Goal: Navigation & Orientation: Find specific page/section

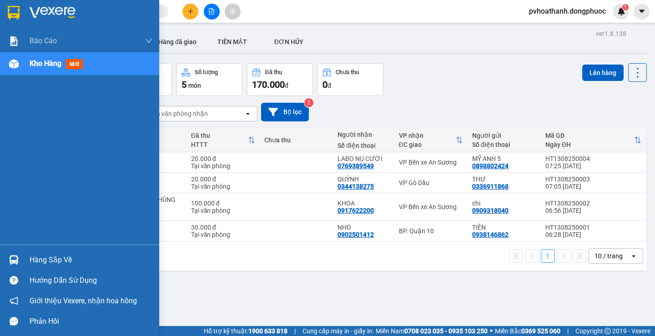
drag, startPoint x: 44, startPoint y: 252, endPoint x: 53, endPoint y: 256, distance: 9.8
click at [44, 253] on div "Hàng sắp về" at bounding box center [79, 260] width 159 height 20
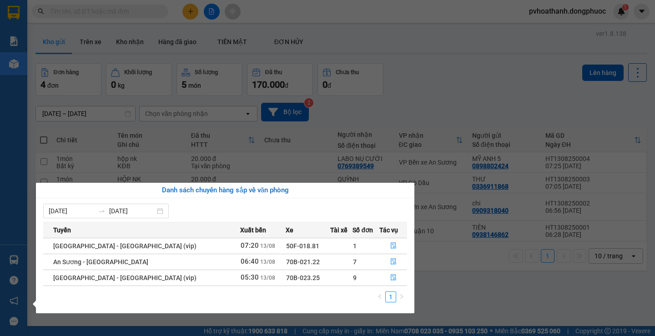
click at [464, 305] on section "Kết quả tìm kiếm ( 0 ) Bộ lọc No Data pvhoathanh.dongphuoc 1 Báo cáo Mẫu 1: Báo…" at bounding box center [327, 168] width 655 height 336
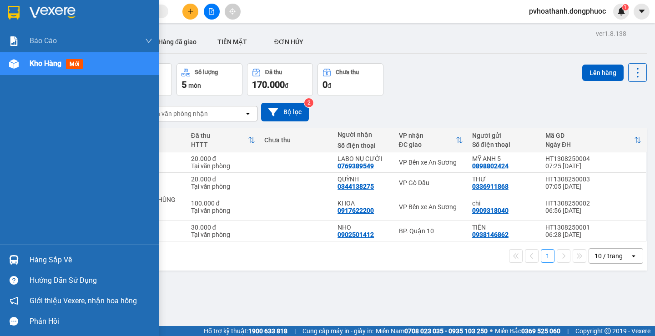
click at [18, 257] on img at bounding box center [14, 260] width 10 height 10
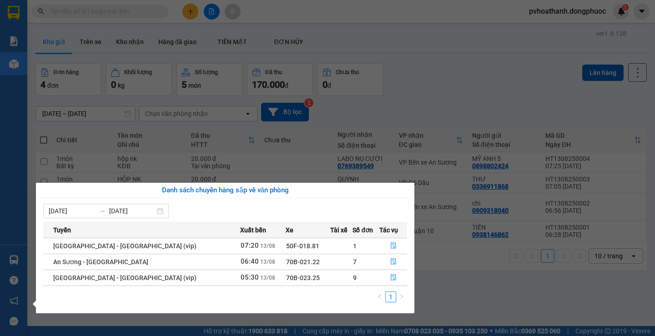
click at [18, 180] on div "Báo cáo Mẫu 1: Báo cáo dòng tiền theo nhân viên Mẫu 1: Báo cáo dòng tiền theo n…" at bounding box center [13, 168] width 27 height 336
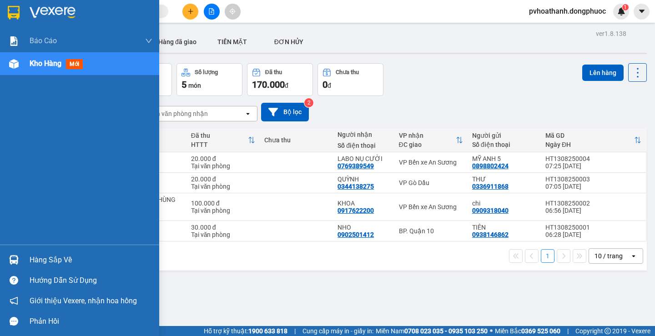
click at [23, 256] on div "Hàng sắp về" at bounding box center [79, 260] width 159 height 20
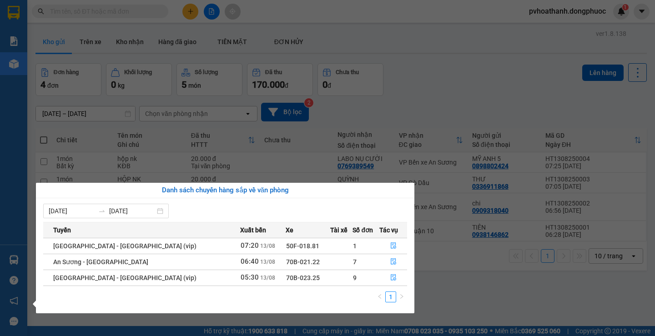
drag, startPoint x: 464, startPoint y: 303, endPoint x: 456, endPoint y: 295, distance: 11.6
click at [463, 303] on section "Kết quả tìm kiếm ( 0 ) Bộ lọc No Data pvhoathanh.dongphuoc 1 Báo cáo Mẫu 1: Báo…" at bounding box center [327, 168] width 655 height 336
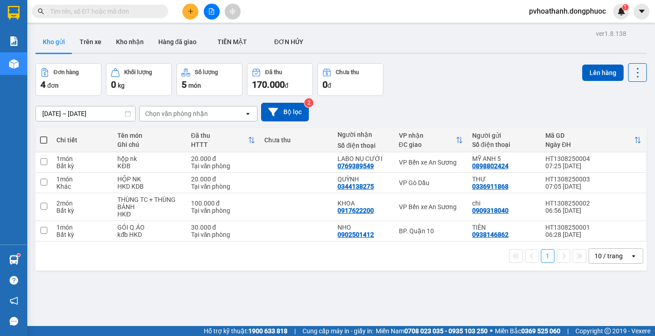
click at [17, 256] on sup at bounding box center [18, 255] width 3 height 3
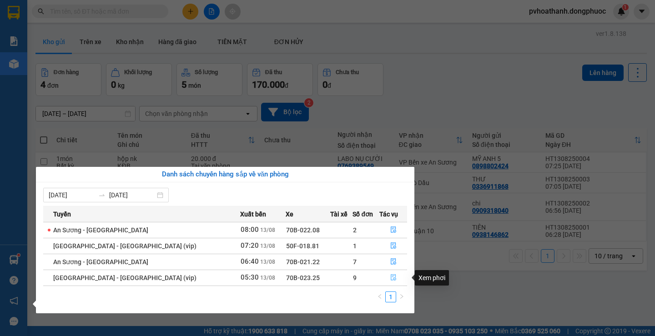
click at [391, 280] on icon "file-done" at bounding box center [393, 278] width 5 height 6
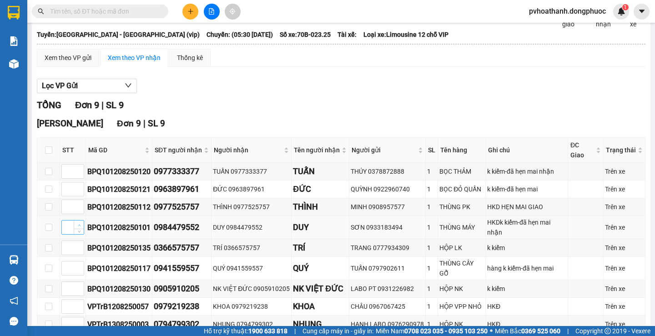
scroll to position [107, 0]
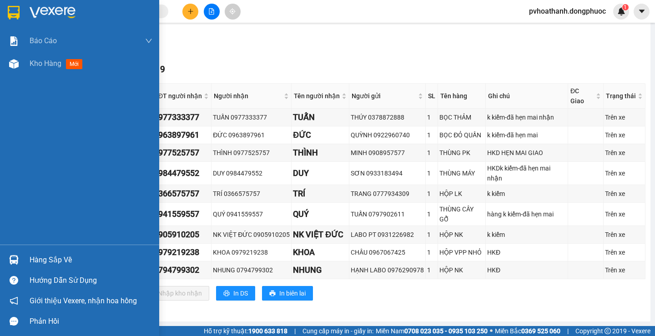
click at [63, 254] on div "Hàng sắp về" at bounding box center [91, 260] width 123 height 14
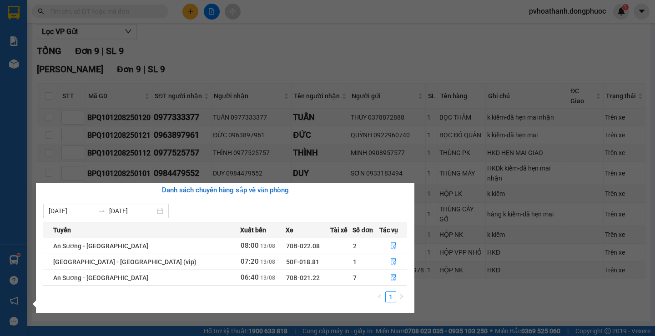
click at [556, 311] on section "Kết quả tìm kiếm ( 0 ) Bộ lọc No Data pvhoathanh.dongphuoc 1 Báo cáo Mẫu 1: Báo…" at bounding box center [327, 168] width 655 height 336
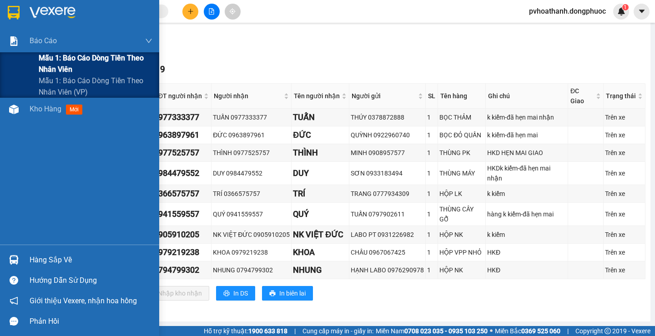
click at [41, 70] on span "Mẫu 1: Báo cáo dòng tiền theo nhân viên" at bounding box center [96, 63] width 114 height 23
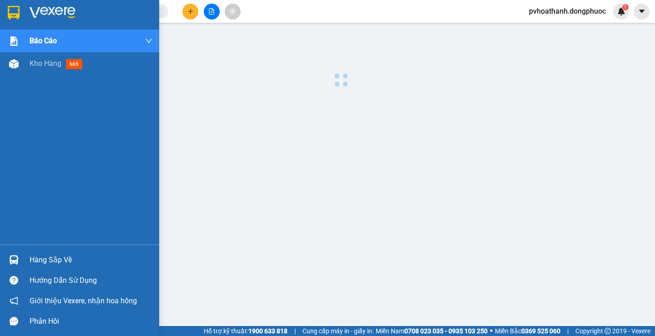
click at [36, 107] on div "Báo cáo Mẫu 1: Báo cáo dòng tiền theo nhân viên Mẫu 1: Báo cáo dòng tiền theo n…" at bounding box center [79, 137] width 159 height 215
click at [29, 66] on div "Kho hàng mới" at bounding box center [79, 63] width 159 height 23
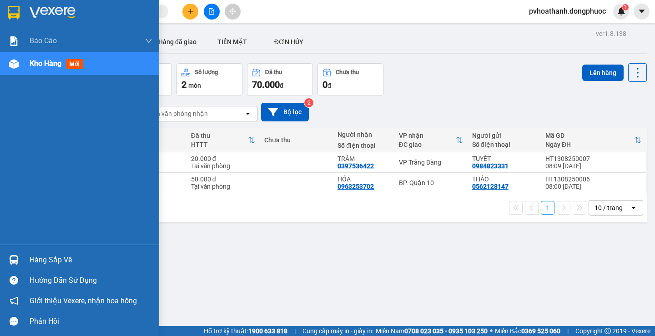
click at [48, 253] on div "Hàng sắp về" at bounding box center [91, 260] width 123 height 14
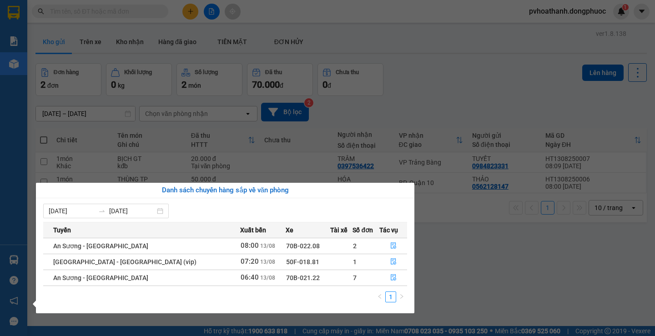
click at [493, 284] on section "Kết quả tìm kiếm ( 0 ) Bộ lọc No Data pvhoathanh.dongphuoc 1 Báo cáo Mẫu 1: Báo…" at bounding box center [327, 168] width 655 height 336
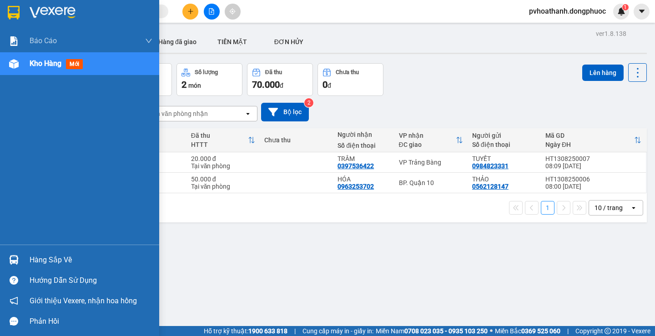
click at [31, 261] on div "Hàng sắp về" at bounding box center [91, 260] width 123 height 14
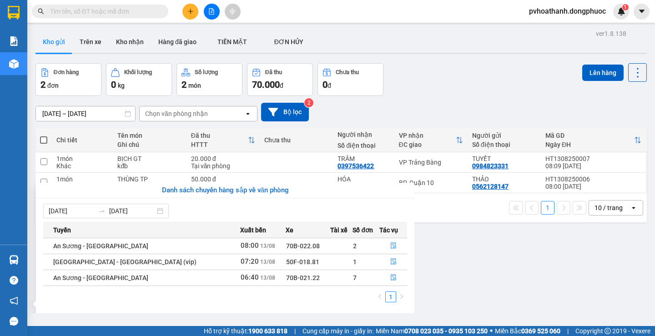
click at [457, 322] on section "Kết quả tìm kiếm ( 0 ) Bộ lọc No Data pvhoathanh.dongphuoc 1 Báo cáo Mẫu 1: Báo…" at bounding box center [327, 168] width 655 height 336
